Goal: Task Accomplishment & Management: Manage account settings

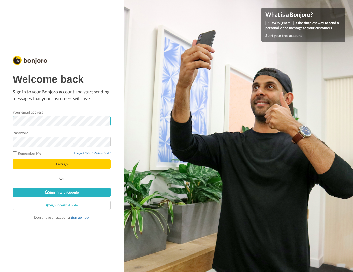
click at [13, 160] on button "Let's go" at bounding box center [62, 164] width 98 height 9
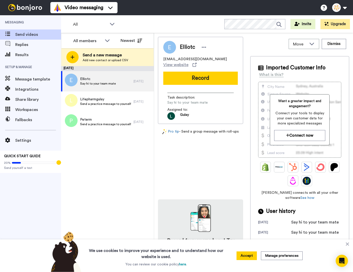
click at [108, 181] on div "September 27 Elliotc Say hi to your team mate 2 yr. ago Lifepharmgulay Send a p…" at bounding box center [107, 169] width 93 height 206
click at [29, 53] on span "Results" at bounding box center [38, 55] width 46 height 6
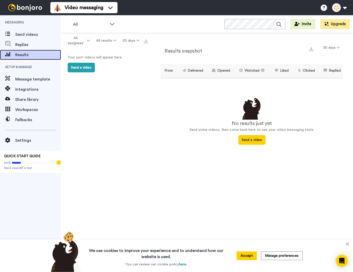
click at [32, 51] on div "Results" at bounding box center [30, 55] width 61 height 10
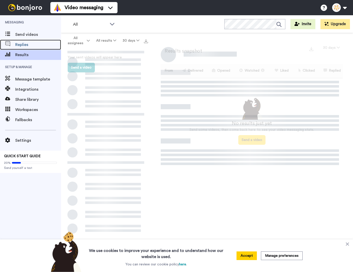
click at [32, 47] on span "Replies" at bounding box center [38, 45] width 46 height 6
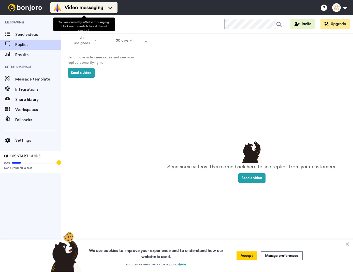
click at [109, 10] on div "Video messaging" at bounding box center [83, 8] width 61 height 8
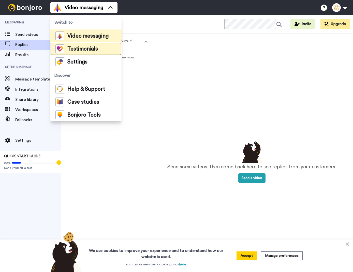
click at [96, 51] on span "Testimonials" at bounding box center [82, 49] width 31 height 5
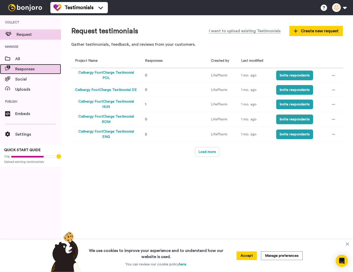
click at [25, 65] on div "Responses" at bounding box center [30, 69] width 61 height 10
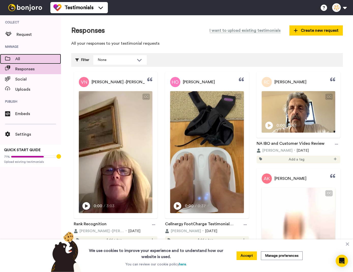
click at [25, 59] on span "All" at bounding box center [38, 59] width 46 height 6
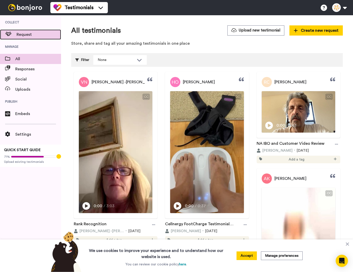
click at [27, 37] on span "Request" at bounding box center [39, 35] width 44 height 6
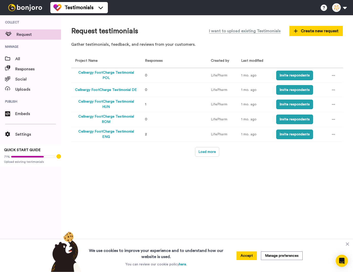
click at [199, 208] on div "Request testimonials I want to upload existing Testimonials Create new request …" at bounding box center [207, 143] width 292 height 257
click at [213, 151] on button "Load more" at bounding box center [207, 152] width 24 height 10
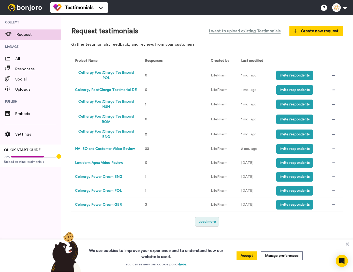
click at [204, 222] on button "Load more" at bounding box center [207, 222] width 24 height 10
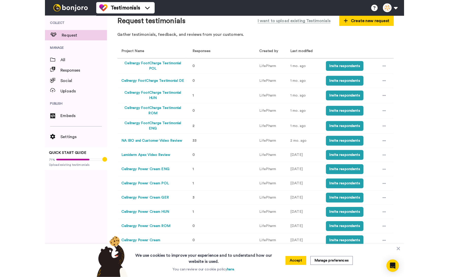
scroll to position [24, 0]
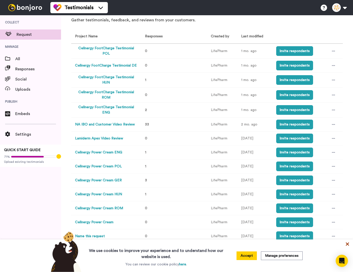
click at [349, 244] on icon at bounding box center [347, 244] width 5 height 5
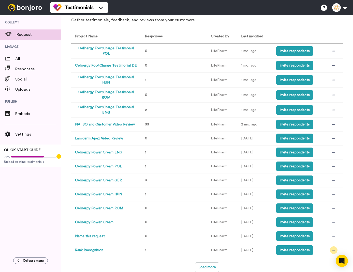
click at [330, 249] on div at bounding box center [334, 251] width 8 height 8
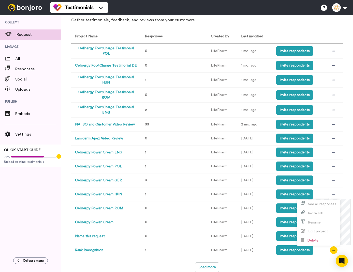
click at [262, 262] on div "Project Name Responses Created by Last modified Cellnergy FootCharge Testimonia…" at bounding box center [206, 151] width 271 height 243
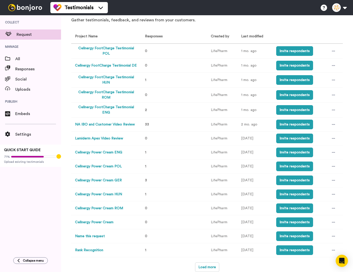
click at [83, 251] on button "Rank Recognition" at bounding box center [89, 250] width 28 height 5
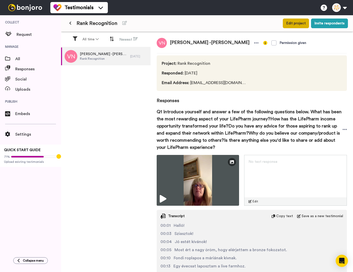
click at [298, 22] on button "Edit project" at bounding box center [296, 24] width 26 height 10
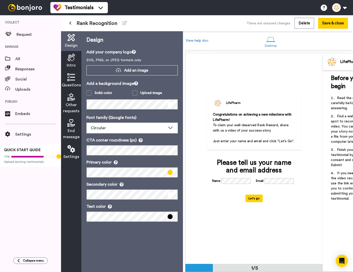
click at [255, 124] on span "To claim your well-deserved Rank Reward, share with us a video of your success …" at bounding box center [251, 128] width 77 height 9
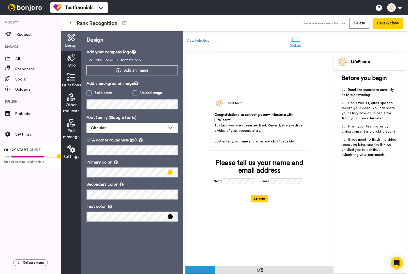
click at [353, 94] on span "Read the questions carefully before answering." at bounding box center [367, 92] width 53 height 9
click at [353, 190] on div "Before you begin ﻿ Read the questions carefully before answering. Find a well-l…" at bounding box center [369, 172] width 72 height 204
click at [74, 61] on icon at bounding box center [71, 58] width 8 height 8
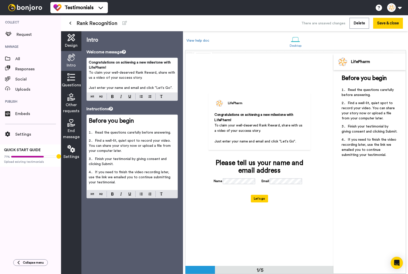
click at [128, 137] on li "Read the questions carefully before answering." at bounding box center [132, 134] width 87 height 8
click at [111, 142] on span "Find a well-lit, quiet spot to record your video. You can share your story now …" at bounding box center [130, 146] width 83 height 14
click at [133, 133] on span "Read the questions carefully before answering." at bounding box center [133, 133] width 76 height 4
drag, startPoint x: 171, startPoint y: 133, endPoint x: 91, endPoint y: 133, distance: 79.3
click at [91, 133] on li "Read the questions carefully before answering." at bounding box center [132, 134] width 87 height 8
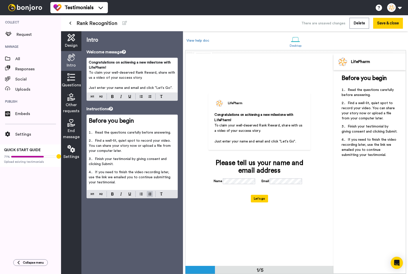
click at [119, 173] on span "If you need to finish the video recording later, use the link we emailed you to…" at bounding box center [130, 178] width 83 height 14
click at [149, 146] on span "Find a well-lit, quiet spot to record your video. You can share your story now …" at bounding box center [130, 146] width 83 height 14
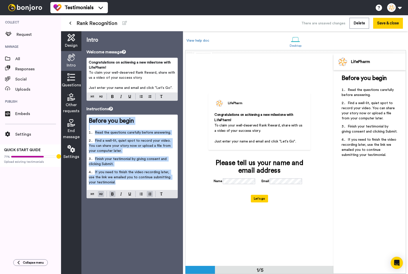
copy div "Before you begin ﻿ Read the questions carefully before answering. Find a well-l…"
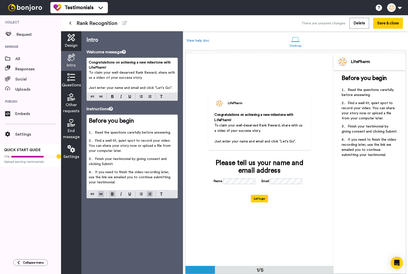
click at [143, 148] on li "Find a well-lit, quiet spot to record your video. You can share your story now …" at bounding box center [132, 147] width 87 height 18
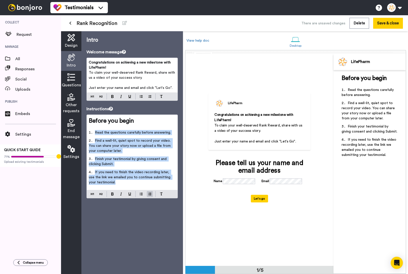
drag, startPoint x: 112, startPoint y: 184, endPoint x: 79, endPoint y: 132, distance: 61.2
click at [79, 132] on div "Design Intro Questions Other requests End message Settings Intro Welcome messag…" at bounding box center [122, 152] width 122 height 243
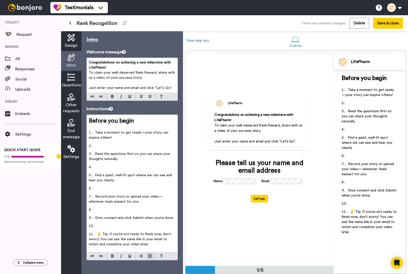
click at [114, 138] on li "Take a moment to get ready—your story can inspire others!" at bounding box center [132, 136] width 87 height 13
click at [148, 262] on div "Intro Welcome message Congratulations on achieving a new milestone with LifePha…" at bounding box center [131, 152] width 101 height 243
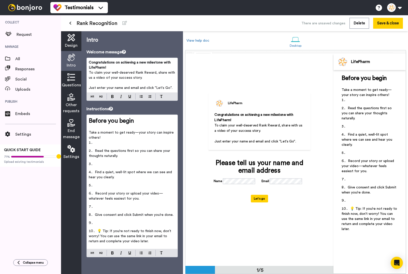
click at [95, 152] on span "Read the questions first so you can share your thoughts naturally." at bounding box center [130, 153] width 82 height 9
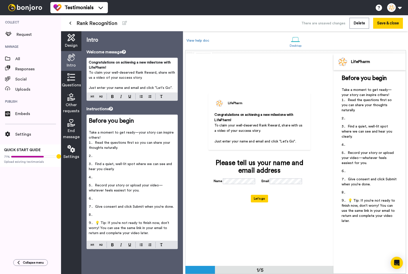
click at [108, 137] on p "Take a moment to get ready—your story can inspire others!" at bounding box center [132, 135] width 87 height 10
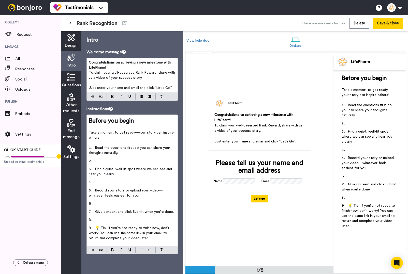
click at [94, 168] on li "Find a quiet, well-lit spot where we can see and hear you clearly." at bounding box center [132, 173] width 87 height 13
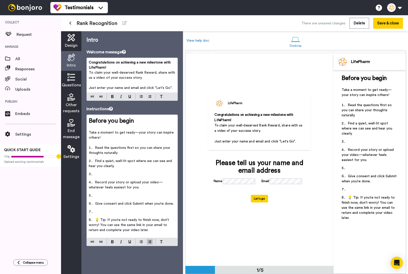
click at [95, 184] on span "Record your story or upload your video—whatever feels easiest for you." at bounding box center [126, 185] width 74 height 9
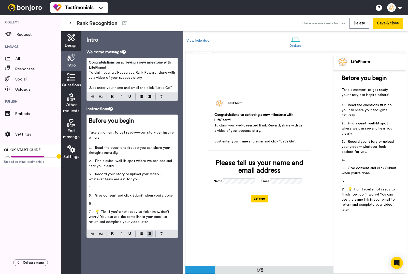
click at [94, 195] on li "Give consent and click Submit when you’re done." at bounding box center [132, 197] width 87 height 8
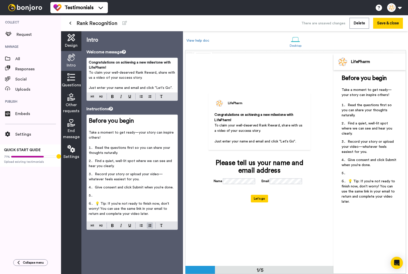
click at [97, 195] on li "﻿" at bounding box center [132, 197] width 87 height 8
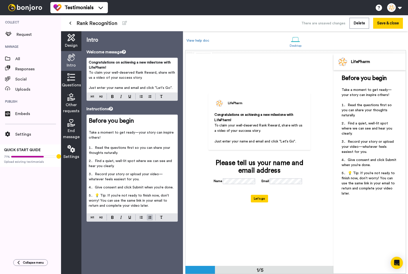
click at [100, 196] on span "💡 Tip: If you’re not ready to finish now, don’t worry! You can use the same lin…" at bounding box center [129, 201] width 81 height 14
click at [148, 218] on div at bounding box center [132, 218] width 91 height 8
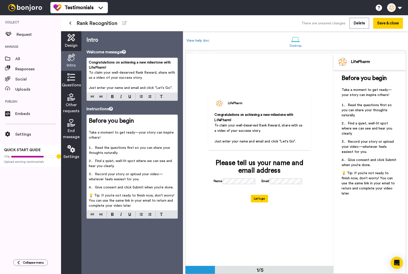
click at [154, 189] on span "Give consent and click Submit when you’re done." at bounding box center [134, 188] width 79 height 4
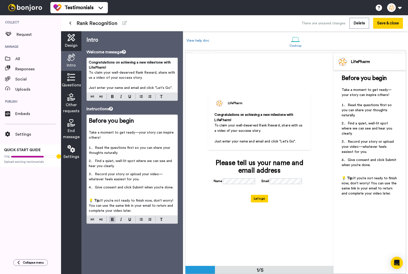
click at [136, 245] on div "Intro Welcome message Congratulations on achieving a new milestone with LifePha…" at bounding box center [131, 152] width 101 height 243
click at [119, 174] on span "Record your story or upload your video—whatever feels easiest for you." at bounding box center [126, 177] width 74 height 9
click at [123, 174] on span "Record your story or upload your video—whatever feels easiest for you." at bounding box center [126, 177] width 74 height 9
click at [138, 180] on li "Record your story or upload your video—whatever feels easiest for you." at bounding box center [132, 178] width 87 height 13
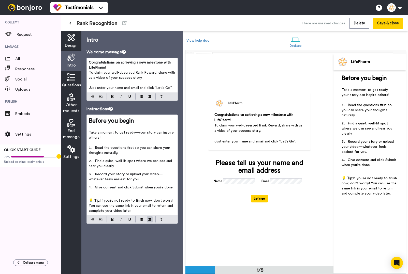
click at [134, 187] on span "Give consent and click Submit when you’re done." at bounding box center [134, 188] width 79 height 4
click at [127, 246] on div "Intro Welcome message Congratulations on achieving a new milestone with LifePha…" at bounding box center [131, 152] width 101 height 243
click at [132, 187] on span "Submit" at bounding box center [136, 188] width 11 height 4
click at [145, 187] on span "when you’re done." at bounding box center [159, 188] width 29 height 4
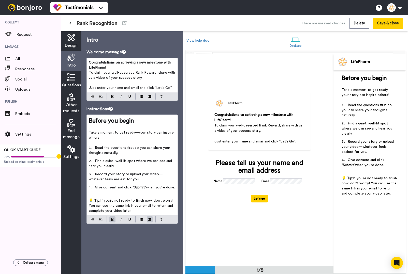
drag, startPoint x: 140, startPoint y: 242, endPoint x: 172, endPoint y: 142, distance: 104.6
click at [140, 242] on div "Intro Welcome message Congratulations on achieving a new milestone with LifePha…" at bounding box center [131, 152] width 101 height 243
drag, startPoint x: 155, startPoint y: 88, endPoint x: 171, endPoint y: 89, distance: 16.1
click at [171, 89] on span "Just enter your name and email and click "Let's Go"." at bounding box center [131, 88] width 84 height 4
click at [151, 145] on li "Read the questions first so you can share your thoughts naturally." at bounding box center [132, 151] width 87 height 13
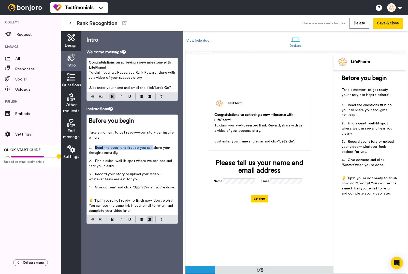
drag, startPoint x: 112, startPoint y: 68, endPoint x: 83, endPoint y: 60, distance: 30.1
click at [83, 60] on div "Intro Welcome message Congratulations on achieving a new milestone with LifePha…" at bounding box center [131, 152] width 101 height 243
click at [91, 95] on div "Congratulations on achieving a new milestone with LifePharm! To claim your well…" at bounding box center [131, 79] width 91 height 43
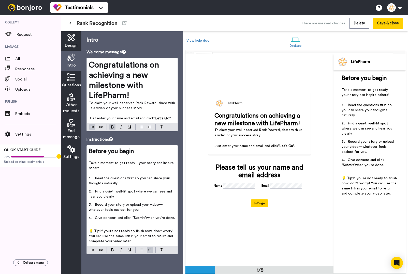
drag, startPoint x: 130, startPoint y: 154, endPoint x: 134, endPoint y: 153, distance: 4.2
click at [130, 154] on span "Before you begin" at bounding box center [111, 151] width 45 height 6
drag, startPoint x: 135, startPoint y: 153, endPoint x: 75, endPoint y: 146, distance: 60.4
click at [75, 146] on div "Design Intro Questions Other requests End message Settings Intro Welcome messag…" at bounding box center [122, 152] width 122 height 243
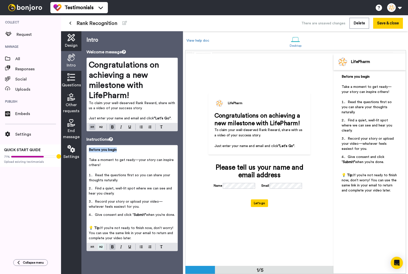
click at [102, 250] on button at bounding box center [101, 247] width 6 height 6
click at [91, 251] on div "Before you begin ﻿ Take a moment to get ready—your story can inspire others! ﻿ …" at bounding box center [131, 198] width 91 height 106
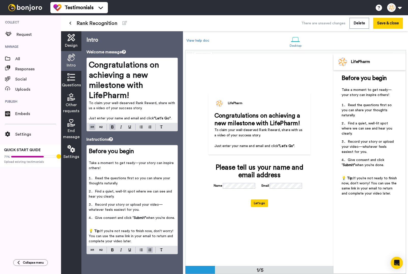
click at [140, 183] on li "Read the questions first so you can share your thoughts naturally." at bounding box center [132, 182] width 87 height 13
click at [134, 78] on span "Congratulations on achieving a new milestone with LifePharm!" at bounding box center [125, 80] width 72 height 39
drag, startPoint x: 135, startPoint y: 96, endPoint x: 86, endPoint y: 69, distance: 55.4
click at [86, 69] on div "Intro Welcome message Congratulations on achieving a new milestone with LifePha…" at bounding box center [131, 152] width 101 height 243
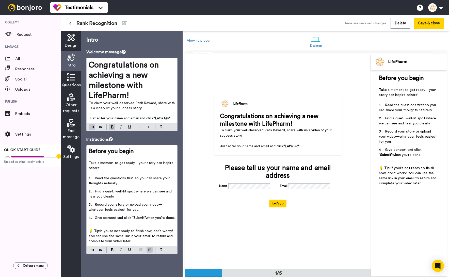
click at [127, 206] on span "Record your story or upload your video—whatever feels easiest for you." at bounding box center [126, 207] width 74 height 9
click at [150, 89] on h1 "Congratulations on achieving a new milestone with LifePharm!" at bounding box center [132, 80] width 87 height 41
click at [74, 82] on span "Questions" at bounding box center [71, 85] width 19 height 6
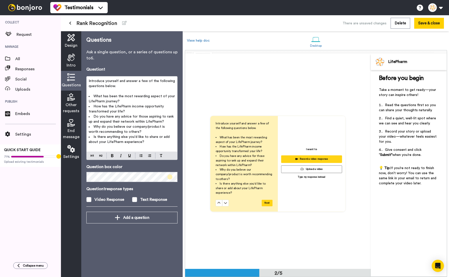
scroll to position [215, 0]
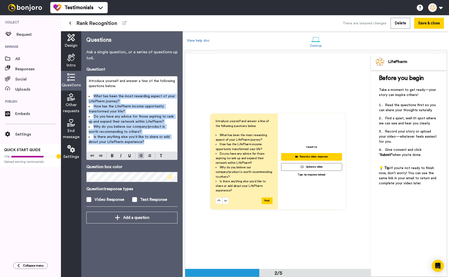
drag, startPoint x: 148, startPoint y: 142, endPoint x: 93, endPoint y: 98, distance: 71.3
click at [93, 98] on ul "What has been the most rewarding aspect of your LifePharm journey? How has the …" at bounding box center [132, 119] width 87 height 51
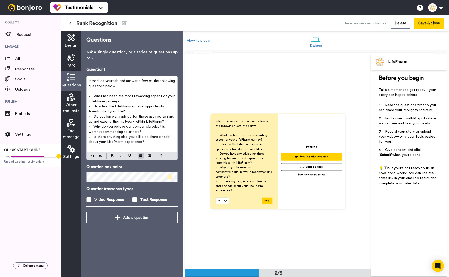
scroll to position [199, 0]
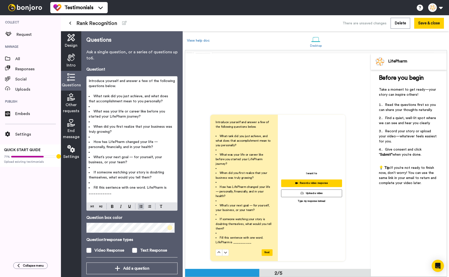
click at [102, 105] on li "﻿" at bounding box center [132, 106] width 87 height 5
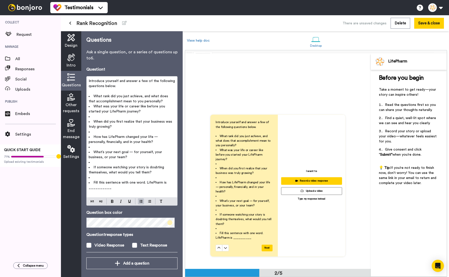
click at [114, 118] on li "﻿" at bounding box center [132, 116] width 87 height 5
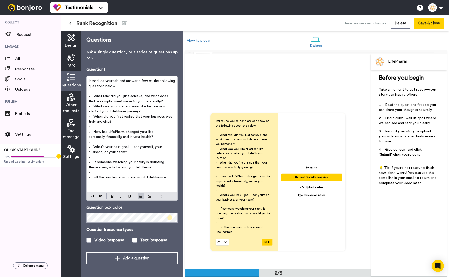
scroll to position [197, 0]
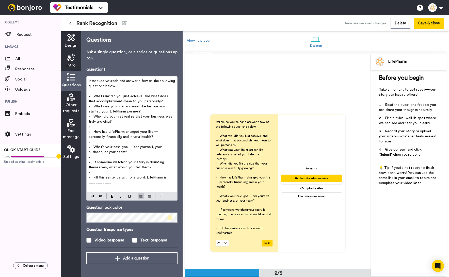
click at [114, 124] on li "When did you first realize that your business was truly growing?" at bounding box center [132, 119] width 87 height 10
click at [114, 126] on li "﻿" at bounding box center [132, 126] width 87 height 5
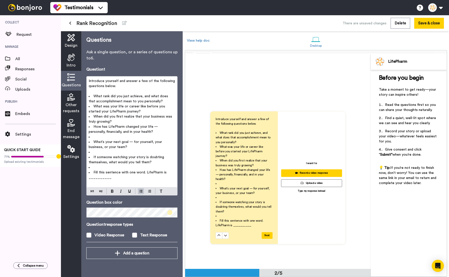
click at [110, 137] on li "﻿" at bounding box center [132, 136] width 87 height 5
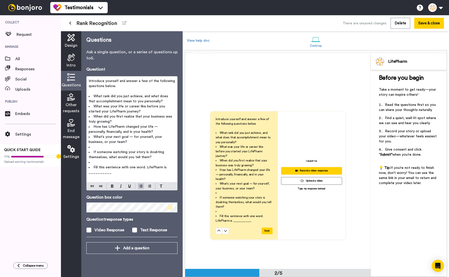
click at [109, 147] on li "﻿" at bounding box center [132, 147] width 87 height 5
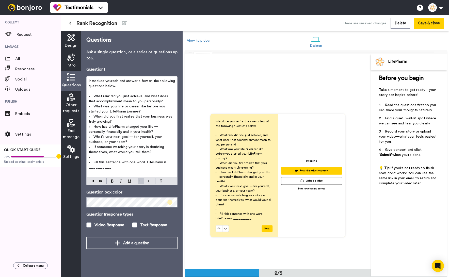
scroll to position [204, 0]
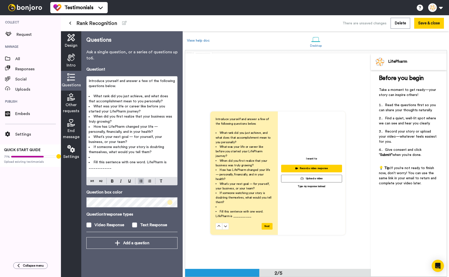
click at [105, 156] on li "﻿" at bounding box center [132, 157] width 87 height 5
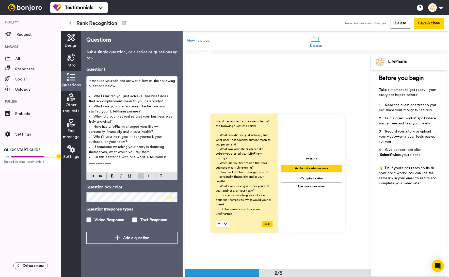
scroll to position [206, 0]
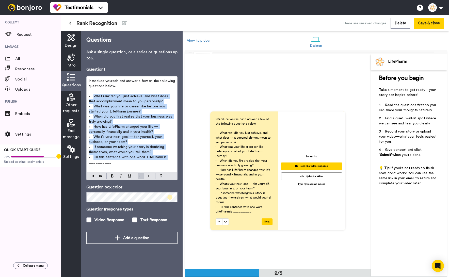
drag, startPoint x: 166, startPoint y: 158, endPoint x: 83, endPoint y: 98, distance: 102.9
click at [83, 98] on div "Questions Ask a single question, or a series of questions up to 6 . Question 1 …" at bounding box center [131, 154] width 101 height 246
click at [140, 177] on img at bounding box center [141, 176] width 3 height 4
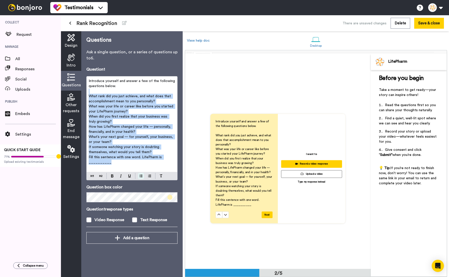
click at [140, 177] on img at bounding box center [141, 176] width 3 height 4
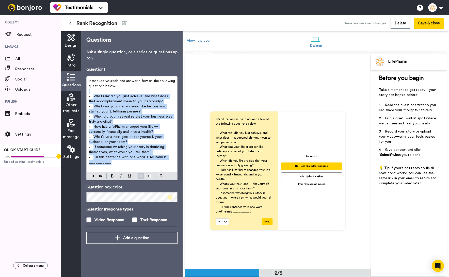
click at [157, 157] on span "Fill this sentence with one word. LifePharm is __________" at bounding box center [128, 160] width 79 height 9
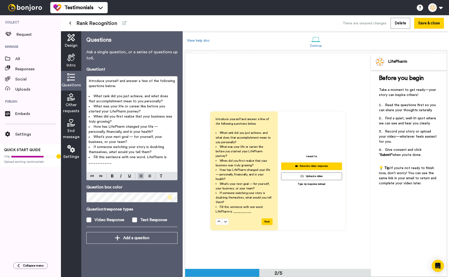
click at [111, 163] on li "Fill this sentence with one word. LifePharm is __________" at bounding box center [132, 160] width 87 height 10
click at [133, 88] on p "Introduce yourself and answer a few of the following questions below." at bounding box center [132, 84] width 87 height 10
drag, startPoint x: 120, startPoint y: 87, endPoint x: 82, endPoint y: 75, distance: 39.9
click at [82, 75] on div "Questions Ask a single question, or a series of questions up to 6 . Question 1 …" at bounding box center [131, 154] width 101 height 246
click at [128, 90] on p "﻿" at bounding box center [132, 91] width 87 height 5
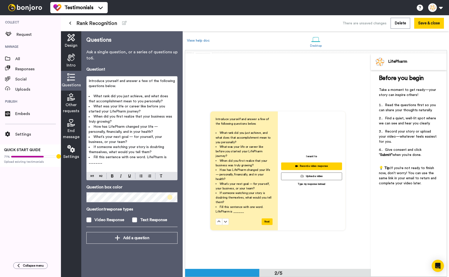
click at [139, 81] on span "Introduce yourself and answer a few of the following questions below." at bounding box center [132, 83] width 87 height 9
click at [143, 81] on span "Introduce yourself and answer a few of the following questions below." at bounding box center [132, 83] width 87 height 9
click at [141, 86] on p "Introduce yourself and answer a few of the following questions below." at bounding box center [132, 84] width 87 height 10
click at [129, 84] on p "Introduce yourself and answer a few of the following questions below." at bounding box center [132, 84] width 87 height 10
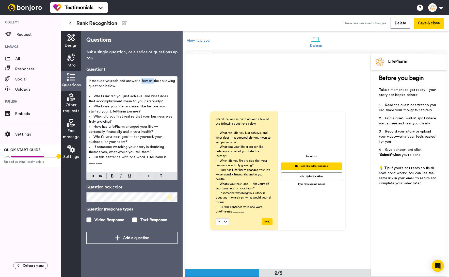
drag, startPoint x: 152, startPoint y: 81, endPoint x: 141, endPoint y: 80, distance: 10.9
click at [141, 80] on span "Introduce yourself and answer a few of the following questions below." at bounding box center [132, 83] width 87 height 9
click at [139, 101] on span "What rank did you just achieve, and what does that accomplishment mean to you p…" at bounding box center [129, 99] width 81 height 9
drag, startPoint x: 105, startPoint y: 87, endPoint x: 78, endPoint y: 81, distance: 27.4
click at [78, 81] on div "Design Intro Questions Other requests End message Settings Questions Ask a sing…" at bounding box center [122, 154] width 122 height 246
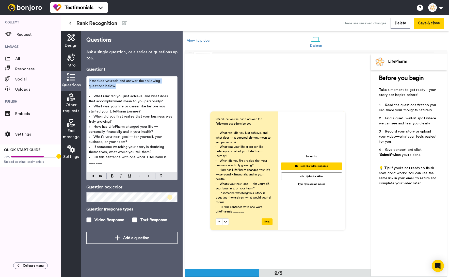
click at [105, 86] on p "Introduce yourself and answer the following questions below." at bounding box center [132, 84] width 87 height 10
click at [90, 81] on span "Introduce yourself and answer the following questions below." at bounding box center [125, 83] width 72 height 9
drag, startPoint x: 120, startPoint y: 85, endPoint x: 81, endPoint y: 82, distance: 39.8
click at [81, 82] on div "Design Intro Questions Other requests End message Settings Questions Ask a sing…" at bounding box center [122, 154] width 122 height 246
click at [127, 88] on p "Please introduce yourself and answer the following questions below." at bounding box center [132, 84] width 87 height 10
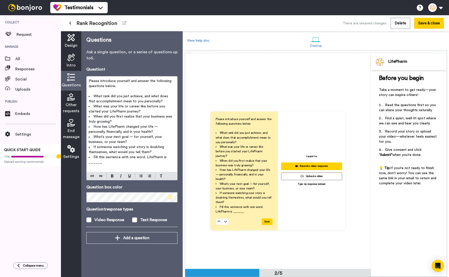
click at [167, 81] on span "Please introduce yourself and answer the following questions below." at bounding box center [131, 83] width 84 height 9
click at [113, 84] on p "Please introduce yourself and answer the questions below." at bounding box center [132, 84] width 87 height 10
drag, startPoint x: 107, startPoint y: 86, endPoint x: 85, endPoint y: 71, distance: 25.7
click at [85, 71] on div "Questions Ask a single question, or a series of questions up to 6 . Question 1 …" at bounding box center [131, 154] width 101 height 246
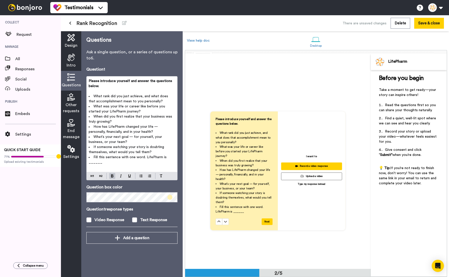
click at [147, 129] on span "How has LifePharm changed your life — personally, financially, and in your heal…" at bounding box center [124, 129] width 70 height 9
click at [157, 125] on span "How has LifePharm changed your life — personally, financially, and in your heal…" at bounding box center [124, 129] width 70 height 9
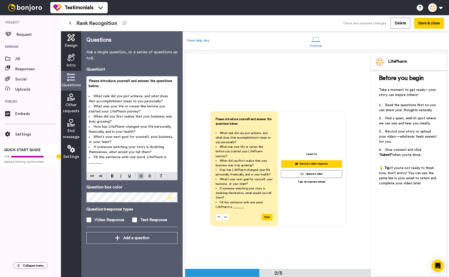
click at [147, 102] on span "What rank did you just achieve, and what does that accomplishment mean to you p…" at bounding box center [129, 99] width 81 height 9
click at [170, 197] on span at bounding box center [170, 197] width 5 height 5
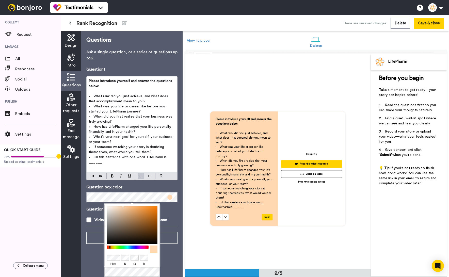
click at [110, 247] on div at bounding box center [128, 247] width 44 height 3
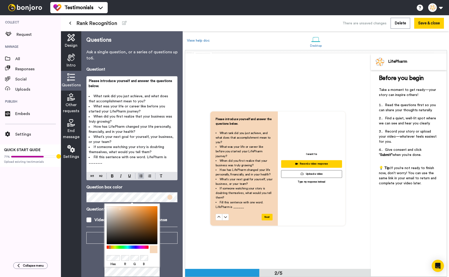
click at [119, 208] on div at bounding box center [132, 225] width 51 height 38
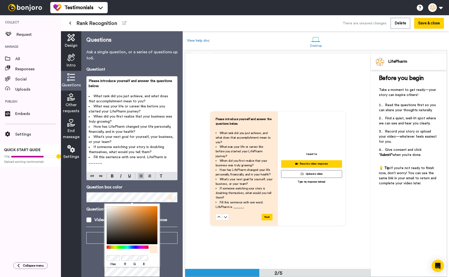
drag, startPoint x: 118, startPoint y: 209, endPoint x: 115, endPoint y: 204, distance: 6.6
click at [115, 204] on div "Hex R G B" at bounding box center [131, 240] width 55 height 73
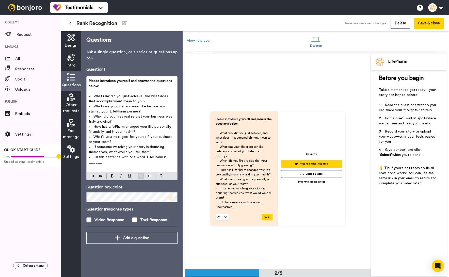
click at [176, 208] on p "Question 1 response types" at bounding box center [131, 209] width 91 height 6
click at [68, 62] on div "Intro" at bounding box center [71, 61] width 20 height 20
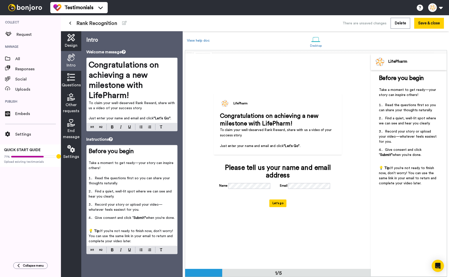
scroll to position [0, 0]
click at [67, 38] on icon at bounding box center [71, 38] width 8 height 8
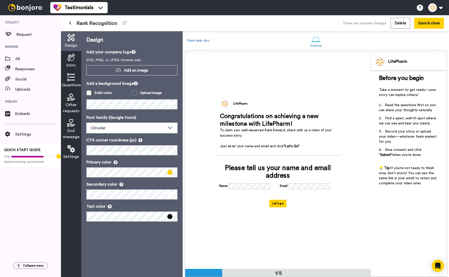
click at [96, 92] on div "Solid color" at bounding box center [104, 92] width 18 height 5
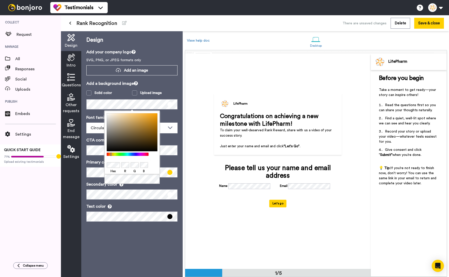
click at [111, 155] on div at bounding box center [128, 154] width 44 height 3
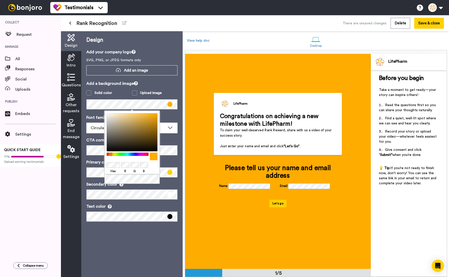
drag, startPoint x: 156, startPoint y: 117, endPoint x: 160, endPoint y: 110, distance: 8.2
click at [160, 110] on body "Testimonials Switch to Video messaging Testimonials Settings Discover Help & Su…" at bounding box center [224, 138] width 449 height 277
click at [173, 120] on p "Font family (Google fonts)" at bounding box center [131, 118] width 91 height 6
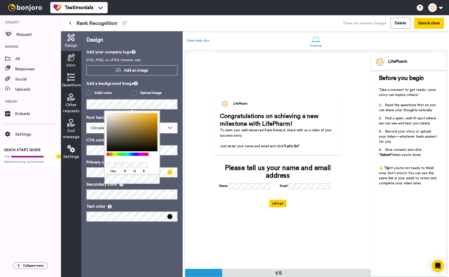
click at [97, 105] on body "Testimonials Switch to Video messaging Testimonials Settings Discover Help & Su…" at bounding box center [224, 138] width 449 height 277
drag, startPoint x: 111, startPoint y: 116, endPoint x: 108, endPoint y: 113, distance: 4.4
click at [108, 113] on div "Hex R G B" at bounding box center [131, 142] width 55 height 63
click at [111, 155] on div at bounding box center [128, 154] width 44 height 3
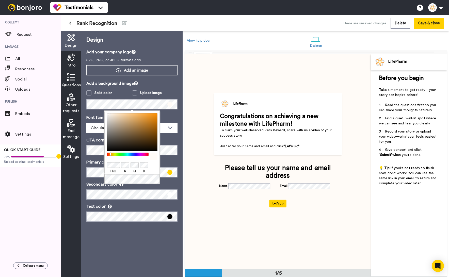
click at [113, 114] on div at bounding box center [132, 132] width 51 height 38
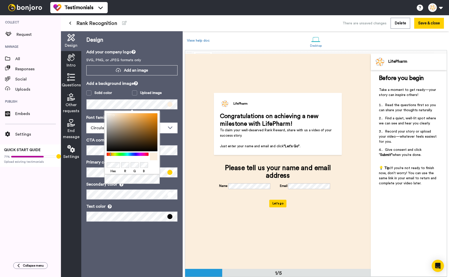
click at [113, 114] on div at bounding box center [132, 132] width 51 height 38
click at [89, 92] on span at bounding box center [88, 92] width 5 height 5
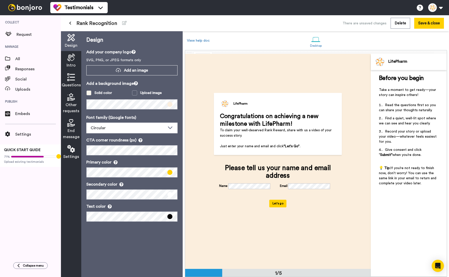
click at [89, 93] on span at bounding box center [88, 92] width 5 height 5
click at [170, 173] on span at bounding box center [170, 172] width 5 height 5
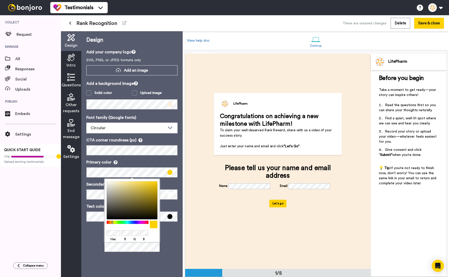
click at [111, 223] on div at bounding box center [128, 222] width 44 height 3
click at [162, 172] on body "Testimonials Switch to Video messaging Testimonials Settings Discover Help & Su…" at bounding box center [224, 138] width 449 height 277
click at [118, 259] on body "Testimonials Switch to Video messaging Testimonials Settings Discover Help & Su…" at bounding box center [224, 138] width 449 height 277
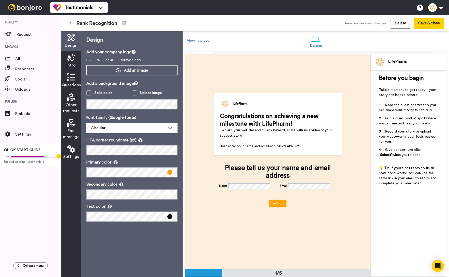
click at [72, 56] on icon at bounding box center [71, 58] width 8 height 8
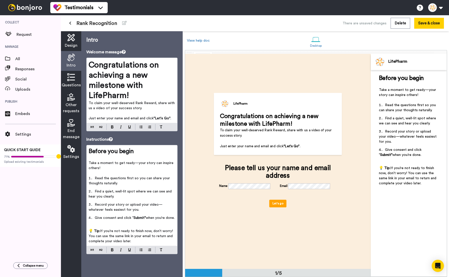
click at [72, 77] on icon at bounding box center [71, 77] width 8 height 8
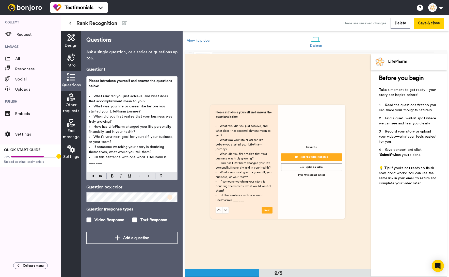
scroll to position [215, 0]
click at [172, 198] on span at bounding box center [170, 197] width 5 height 5
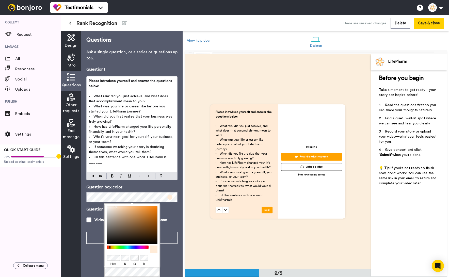
click at [110, 207] on div at bounding box center [132, 225] width 51 height 38
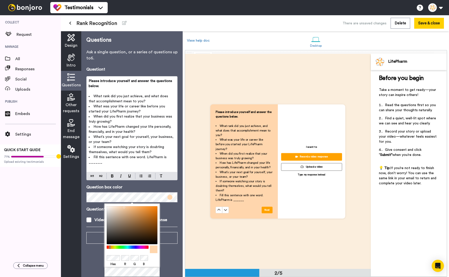
drag, startPoint x: 110, startPoint y: 207, endPoint x: 123, endPoint y: 206, distance: 13.2
click at [123, 206] on div at bounding box center [132, 225] width 51 height 38
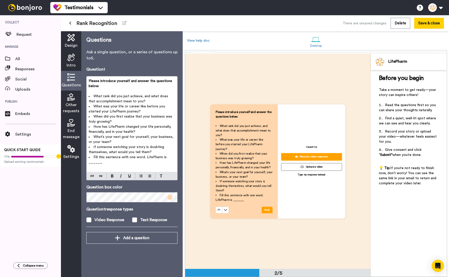
click at [74, 44] on span "Design" at bounding box center [71, 45] width 13 height 6
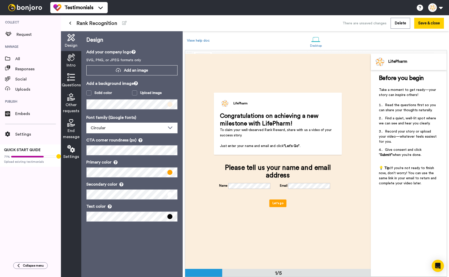
scroll to position [0, 0]
click at [170, 104] on span at bounding box center [170, 104] width 5 height 5
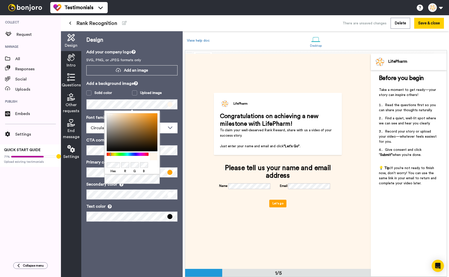
drag, startPoint x: 114, startPoint y: 115, endPoint x: 111, endPoint y: 113, distance: 4.1
click at [111, 113] on div "Hex R G B" at bounding box center [131, 142] width 55 height 63
click at [75, 81] on div "Questions" at bounding box center [71, 81] width 20 height 20
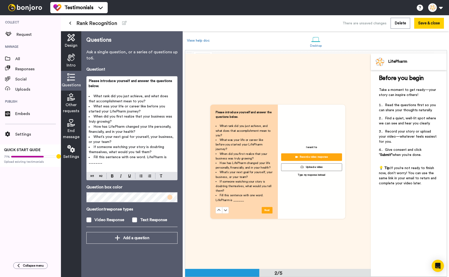
scroll to position [215, 0]
click at [73, 99] on icon at bounding box center [71, 97] width 8 height 8
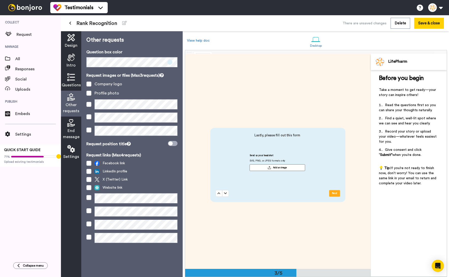
scroll to position [430, 0]
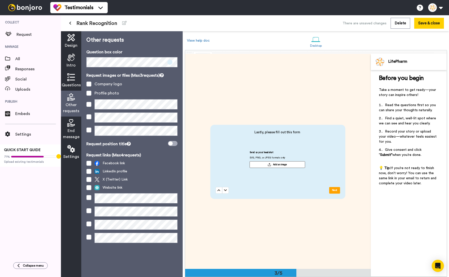
click at [68, 78] on icon at bounding box center [71, 77] width 8 height 8
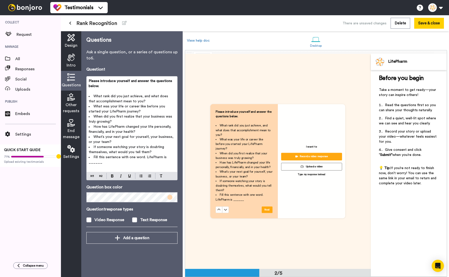
scroll to position [215, 0]
click at [72, 192] on div "Design Intro Questions Other requests End message Settings Questions Ask a sing…" at bounding box center [122, 154] width 122 height 246
click at [73, 102] on span "Other requests" at bounding box center [71, 108] width 16 height 12
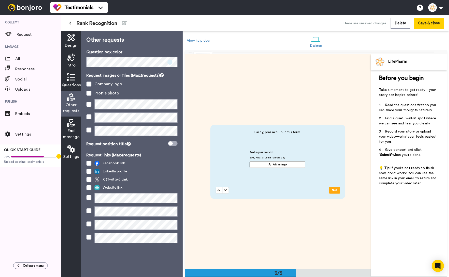
scroll to position [430, 0]
click at [83, 59] on div "Other requests Question box color Request images or files (Max 3 requests) Comp…" at bounding box center [131, 154] width 101 height 246
click at [74, 81] on icon at bounding box center [71, 77] width 8 height 8
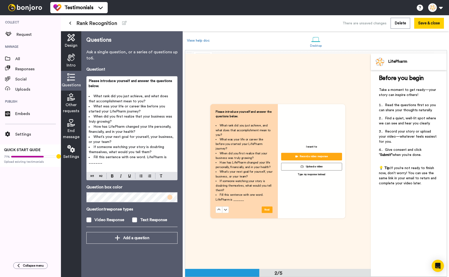
scroll to position [215, 0]
click at [170, 198] on span at bounding box center [170, 197] width 5 height 5
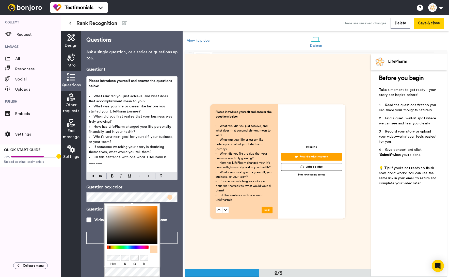
click at [76, 109] on span "Other requests" at bounding box center [71, 108] width 16 height 12
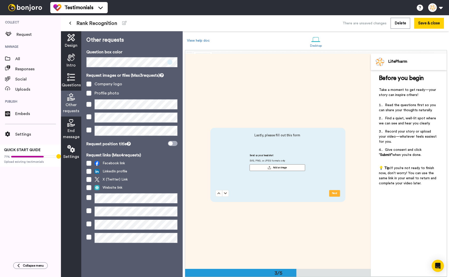
scroll to position [430, 0]
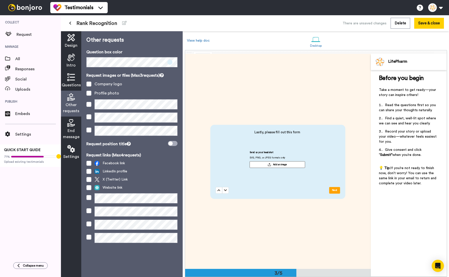
click at [170, 62] on span at bounding box center [170, 62] width 5 height 5
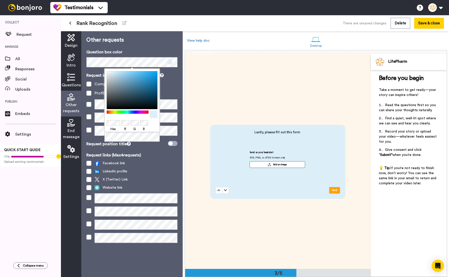
click at [104, 122] on div "Hex R G B" at bounding box center [131, 100] width 55 height 63
click at [154, 152] on div "Other requests Question box color Request images or files (Max 3 requests) Comp…" at bounding box center [131, 154] width 101 height 246
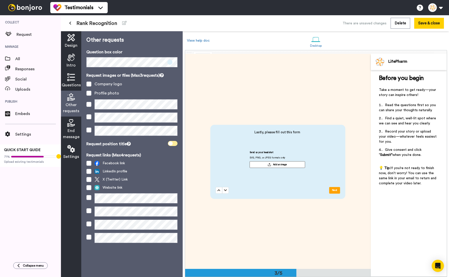
click at [175, 143] on span at bounding box center [173, 143] width 10 height 5
click at [170, 143] on span at bounding box center [173, 143] width 10 height 5
click at [88, 85] on span at bounding box center [88, 84] width 5 height 5
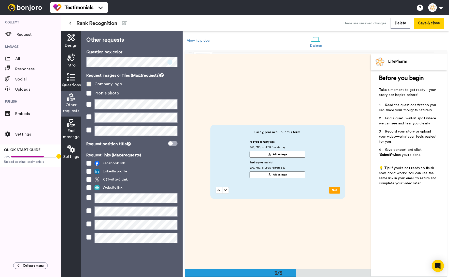
click at [88, 85] on span at bounding box center [88, 84] width 5 height 5
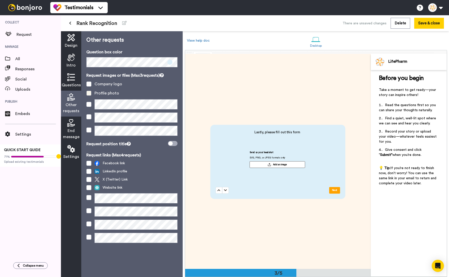
click at [89, 95] on span at bounding box center [88, 93] width 5 height 5
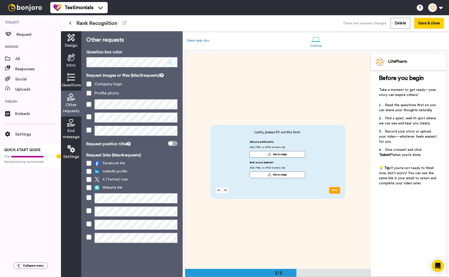
click at [89, 95] on span at bounding box center [88, 93] width 5 height 5
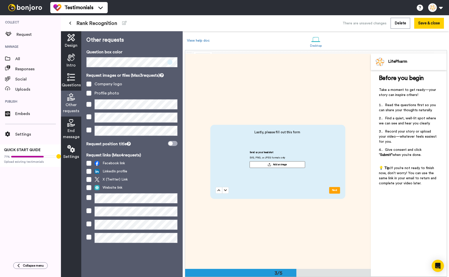
click at [120, 264] on div "Other requests Question box color Request images or files (Max 3 requests) Comp…" at bounding box center [131, 154] width 101 height 246
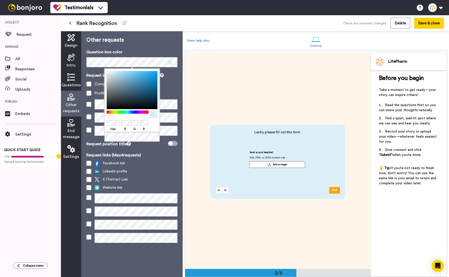
click at [98, 122] on body "Testimonials Switch to Video messaging Testimonials Settings Discover Help & Su…" at bounding box center [224, 138] width 449 height 277
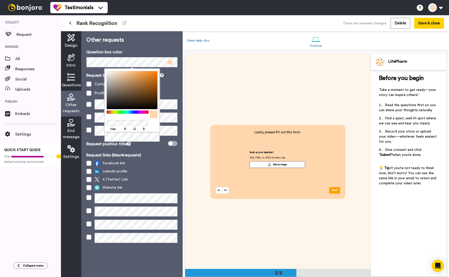
click at [154, 124] on div at bounding box center [132, 123] width 51 height 6
click at [177, 93] on div "Profile photo" at bounding box center [131, 93] width 91 height 6
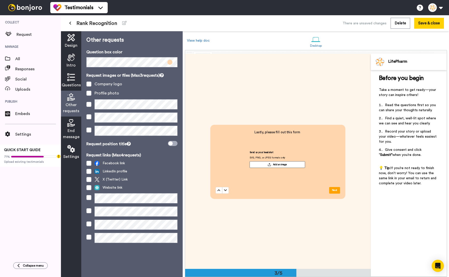
click at [73, 124] on icon at bounding box center [71, 123] width 8 height 8
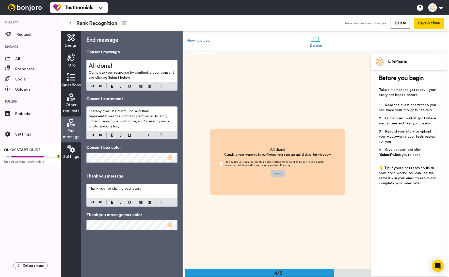
scroll to position [646, 0]
drag, startPoint x: 126, startPoint y: 66, endPoint x: 76, endPoint y: 63, distance: 49.6
click at [76, 63] on div "Design Intro Questions Other requests End message Settings End message Consent …" at bounding box center [122, 154] width 122 height 246
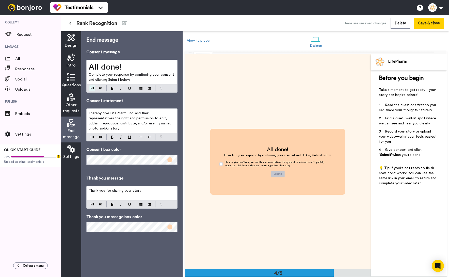
click at [91, 85] on button at bounding box center [92, 88] width 6 height 6
click at [112, 87] on img at bounding box center [112, 88] width 3 height 3
click at [121, 78] on span "Complete your response by confirming your consent and clicking Submit below." at bounding box center [132, 77] width 86 height 9
drag, startPoint x: 97, startPoint y: 124, endPoint x: 172, endPoint y: 130, distance: 75.0
click at [172, 130] on div "I hereby give LifePharm, Inc. and their representatives the right and permissio…" at bounding box center [131, 125] width 91 height 33
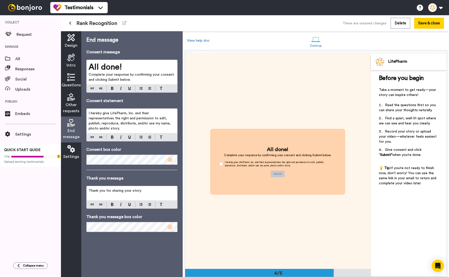
click at [146, 147] on p "Consent box color" at bounding box center [131, 150] width 91 height 6
click at [118, 189] on span "Thank you for sharing your story." at bounding box center [115, 191] width 53 height 4
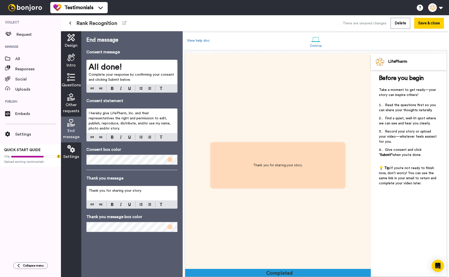
scroll to position [860, 0]
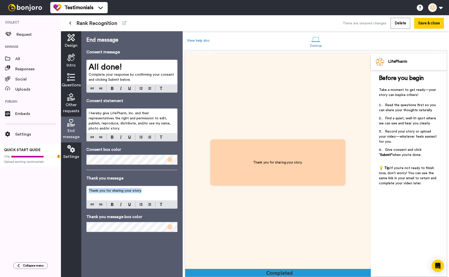
drag, startPoint x: 143, startPoint y: 186, endPoint x: 83, endPoint y: 187, distance: 59.7
click at [83, 187] on div "End message Consent message All done! Complete your response by confirming your…" at bounding box center [131, 154] width 101 height 246
click at [93, 200] on div "Thank you for sharing your story." at bounding box center [131, 197] width 91 height 23
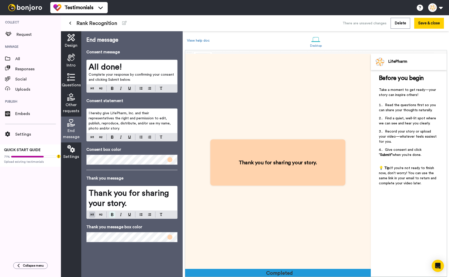
click at [113, 213] on img at bounding box center [112, 214] width 3 height 3
click at [149, 200] on h1 "Thank you for sharing your story." at bounding box center [132, 198] width 87 height 20
click at [131, 255] on div "End message Consent message All done! Complete your response by confirming your…" at bounding box center [131, 154] width 101 height 246
click at [73, 155] on span "Settings" at bounding box center [71, 157] width 16 height 6
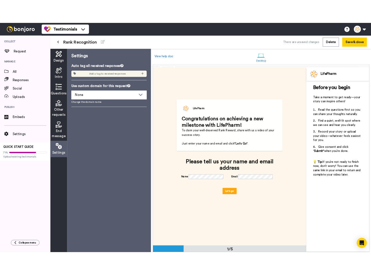
scroll to position [0, 0]
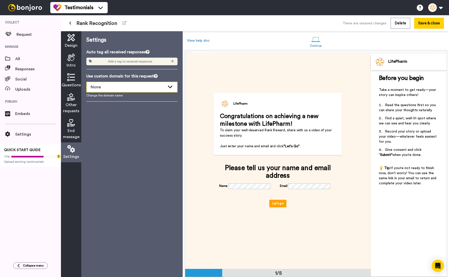
click at [172, 87] on icon at bounding box center [170, 87] width 5 height 3
click at [170, 163] on div "Settings Auto tag all received responses Add a tag to received responses Use cu…" at bounding box center [131, 154] width 101 height 246
click at [353, 25] on button "Save & close" at bounding box center [430, 23] width 30 height 11
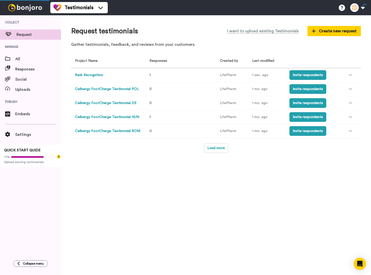
click at [141, 218] on div "Request testimonials I want to upload existing Testimonials Create new request …" at bounding box center [216, 145] width 310 height 260
